Goal: Task Accomplishment & Management: Use online tool/utility

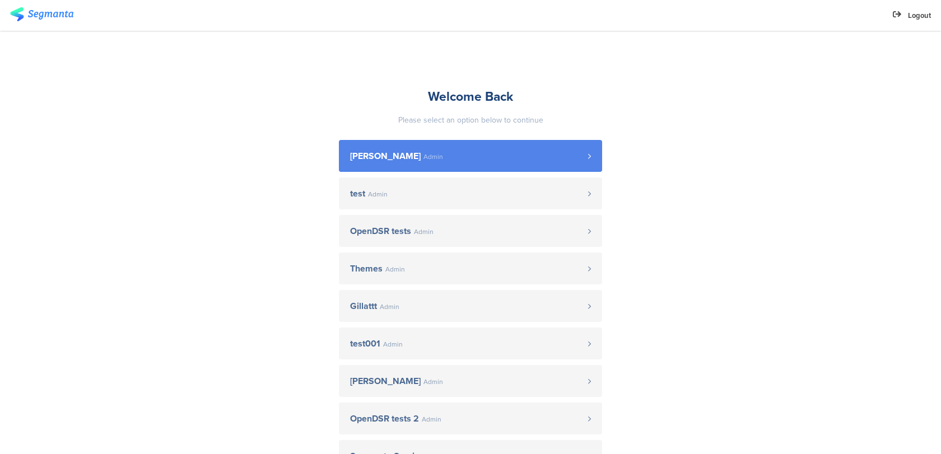
click at [366, 156] on span "Dedi Sharabi" at bounding box center [385, 156] width 71 height 9
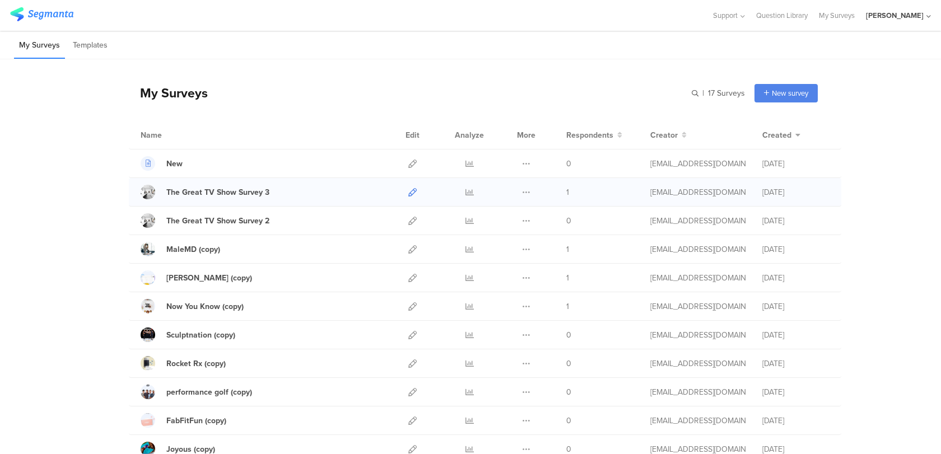
click at [412, 193] on icon at bounding box center [412, 192] width 8 height 8
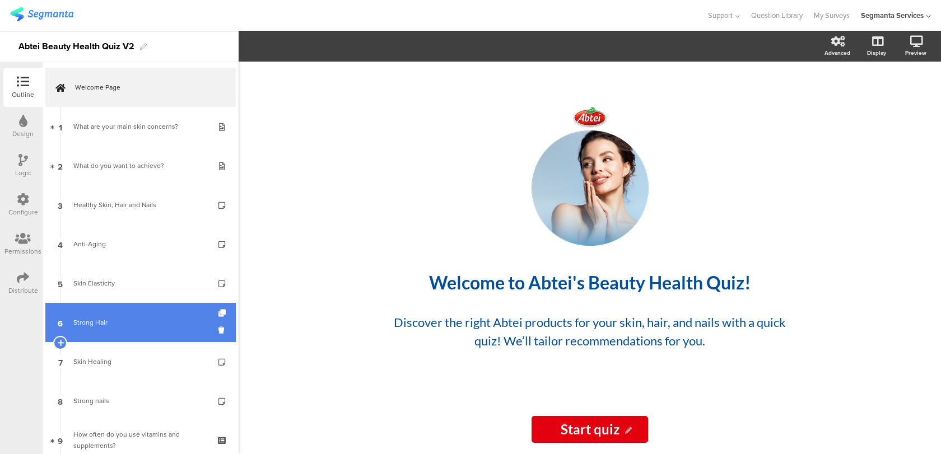
scroll to position [73, 0]
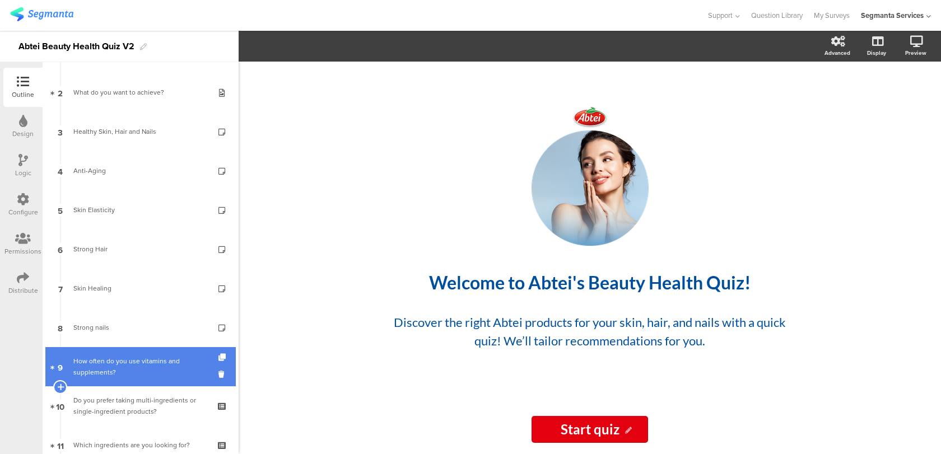
click at [122, 363] on div "How often do you use vitamins and supplements?" at bounding box center [140, 367] width 134 height 22
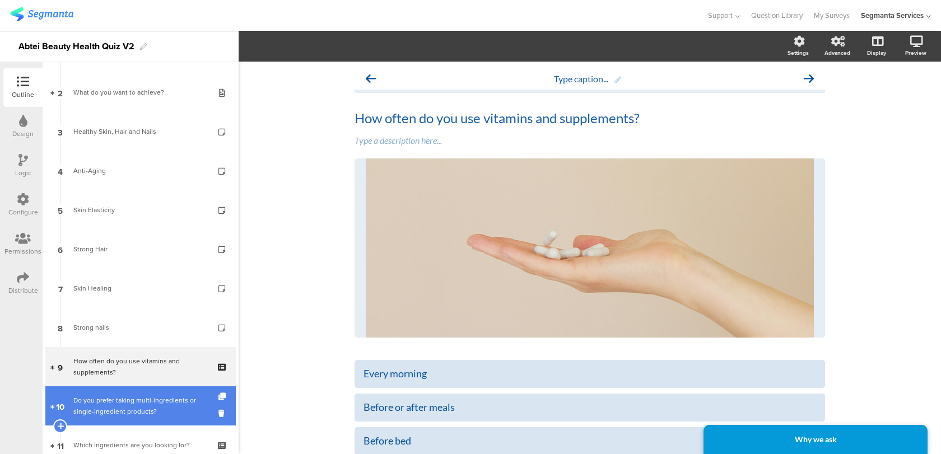
click at [115, 409] on div "Do you prefer taking multi-ingredients or single-ingredient products?" at bounding box center [140, 406] width 134 height 22
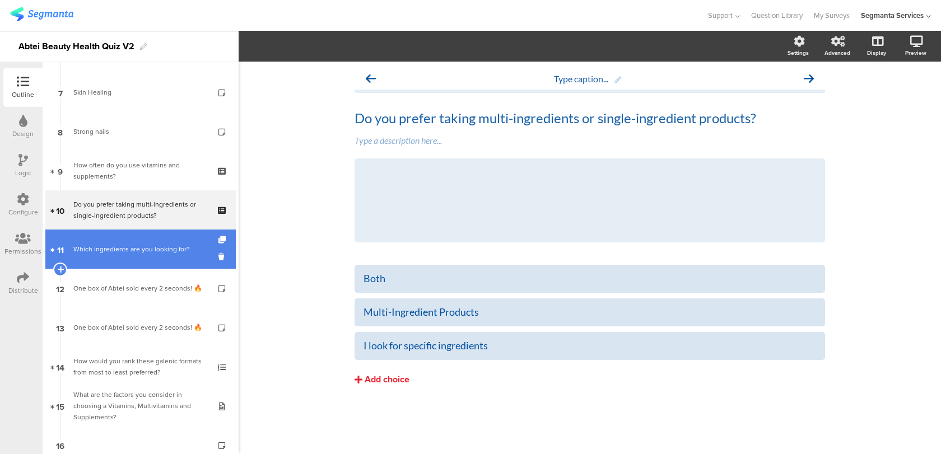
scroll to position [413, 0]
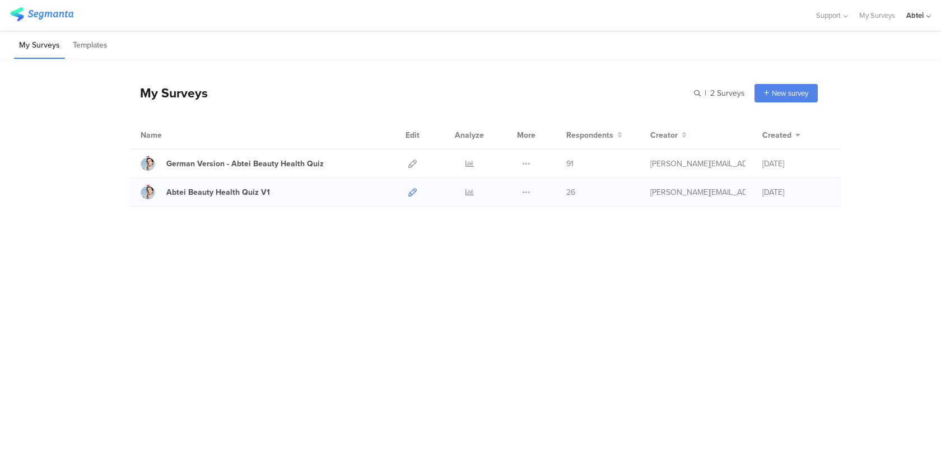
click at [416, 196] on icon at bounding box center [412, 192] width 8 height 8
click at [419, 157] on div at bounding box center [413, 164] width 24 height 28
click at [415, 162] on icon at bounding box center [412, 164] width 8 height 8
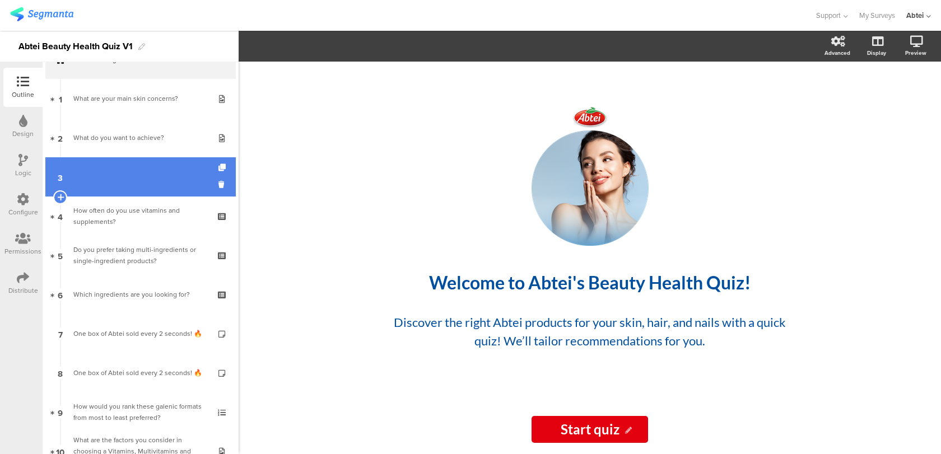
scroll to position [61, 0]
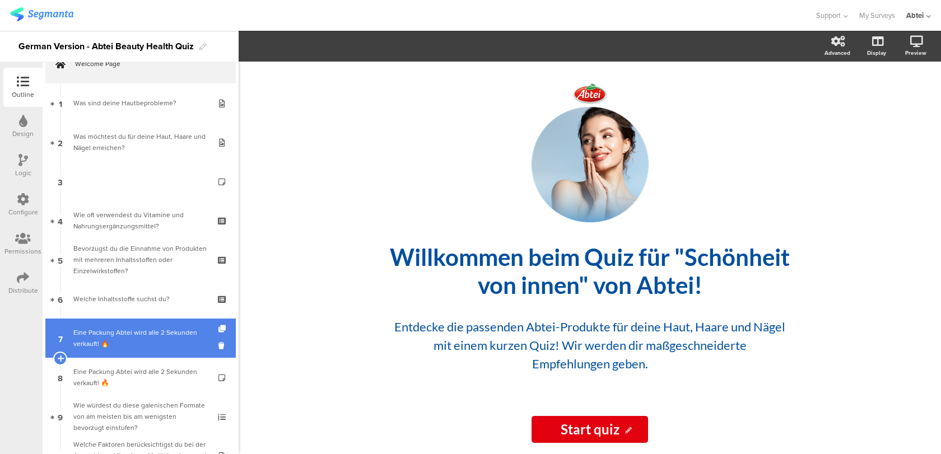
scroll to position [39, 0]
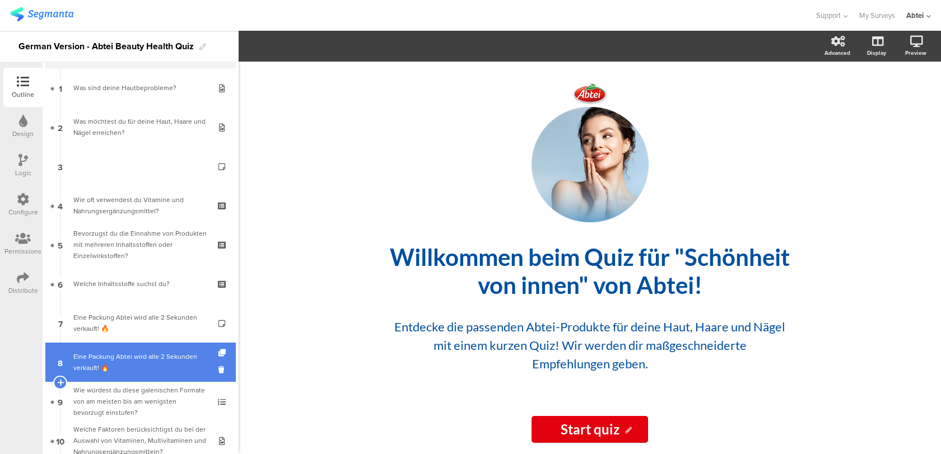
click at [126, 359] on div "Eine Packung Abtei wird alle 2 Sekunden verkauft! 🔥" at bounding box center [140, 362] width 134 height 22
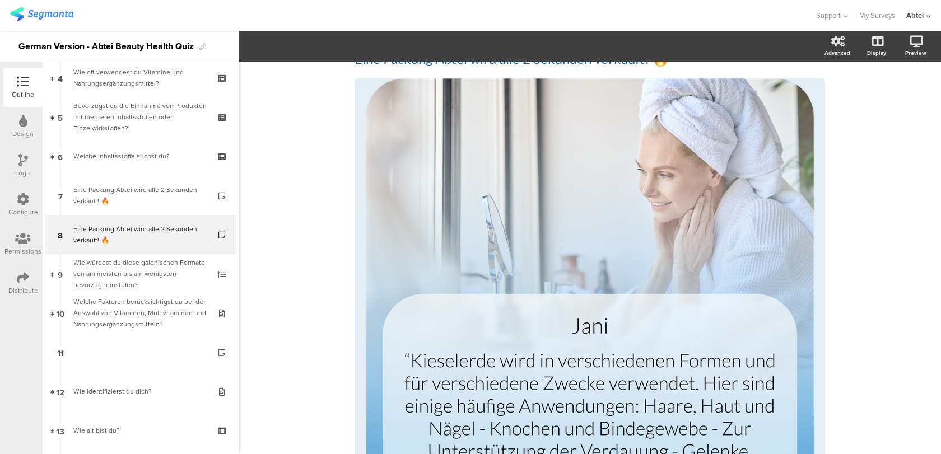
scroll to position [61, 0]
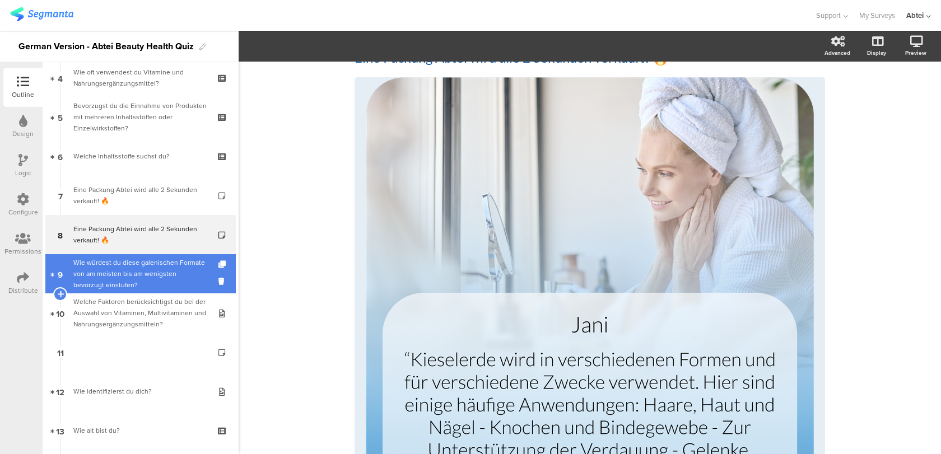
click at [147, 259] on div "Wie würdest du diese galenischen Formate von am meisten bis am wenigsten bevorz…" at bounding box center [140, 274] width 134 height 34
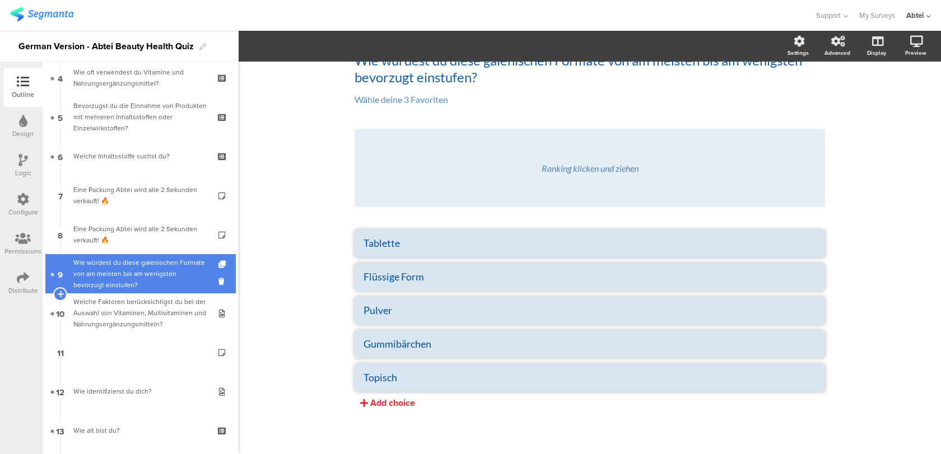
scroll to position [58, 0]
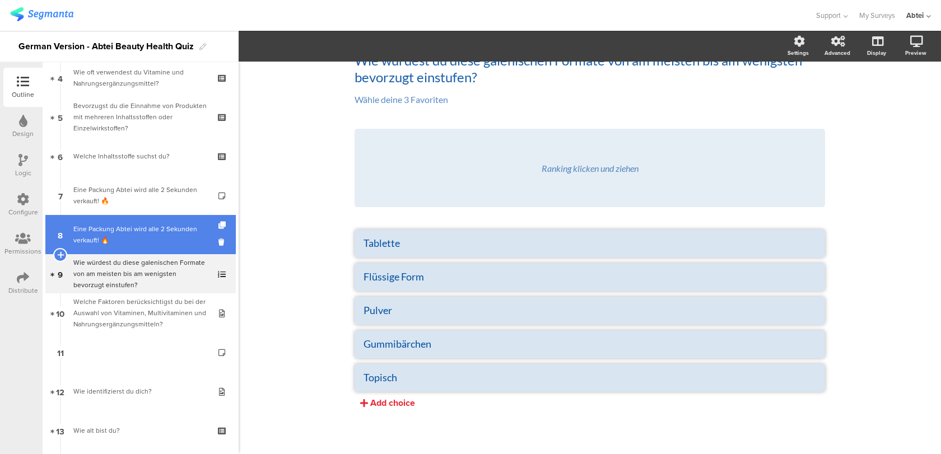
click at [154, 237] on div "Eine Packung Abtei wird alle 2 Sekunden verkauft! 🔥" at bounding box center [140, 235] width 134 height 22
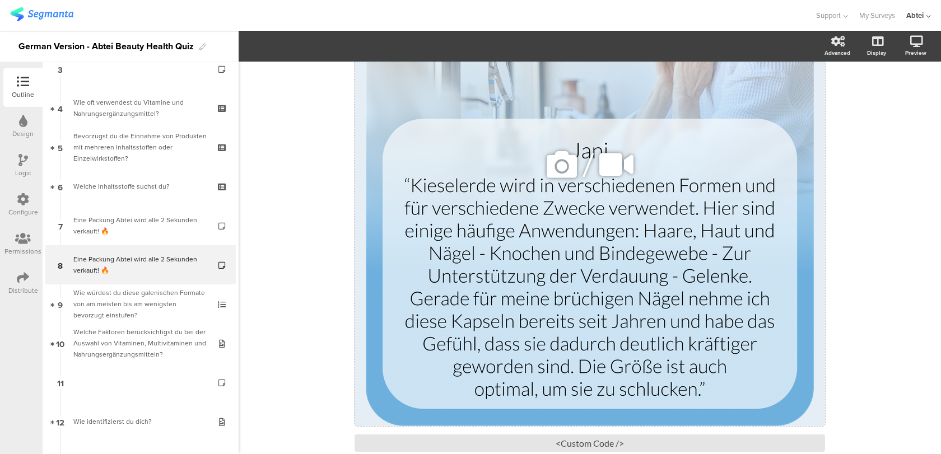
scroll to position [239, 0]
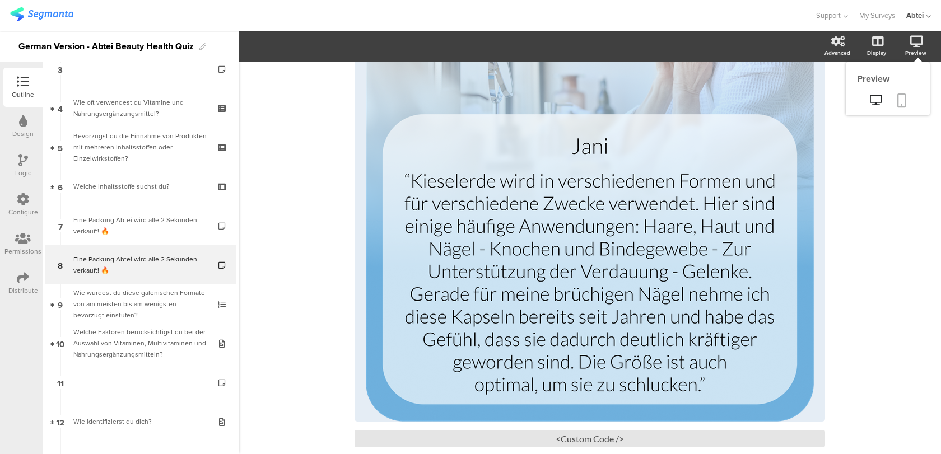
click at [908, 95] on link at bounding box center [902, 101] width 25 height 21
click at [16, 286] on div "Distribute" at bounding box center [23, 291] width 30 height 10
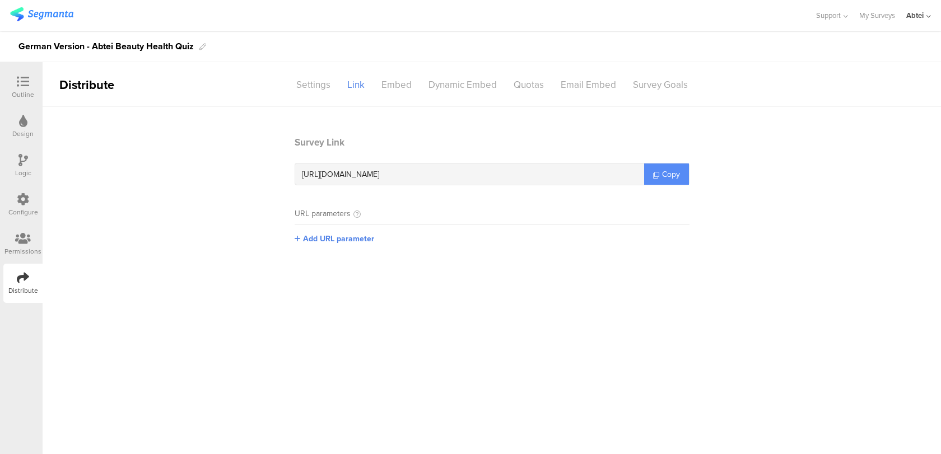
click at [676, 175] on span "Copy" at bounding box center [671, 175] width 18 height 12
